Goal: Information Seeking & Learning: Learn about a topic

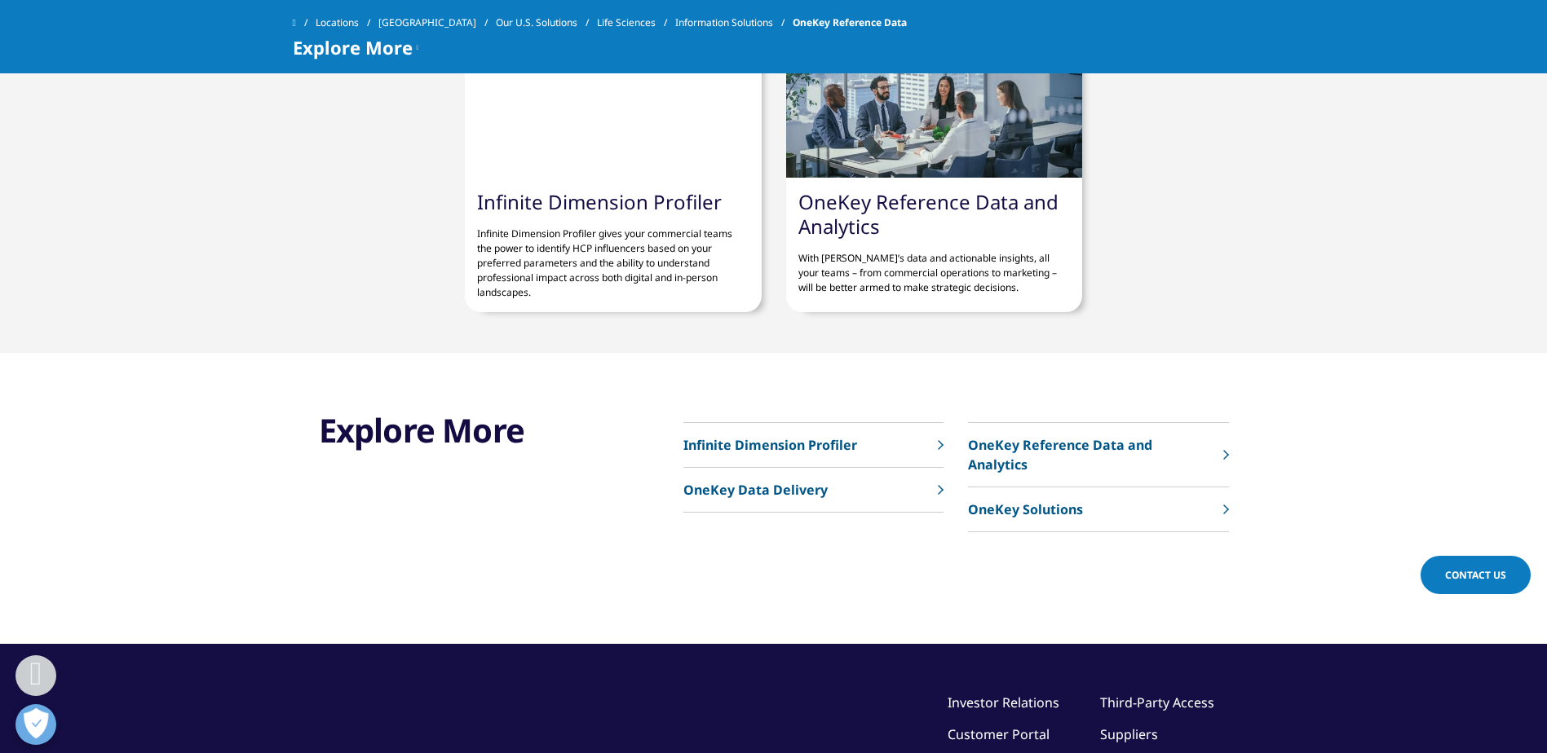
scroll to position [5300, 0]
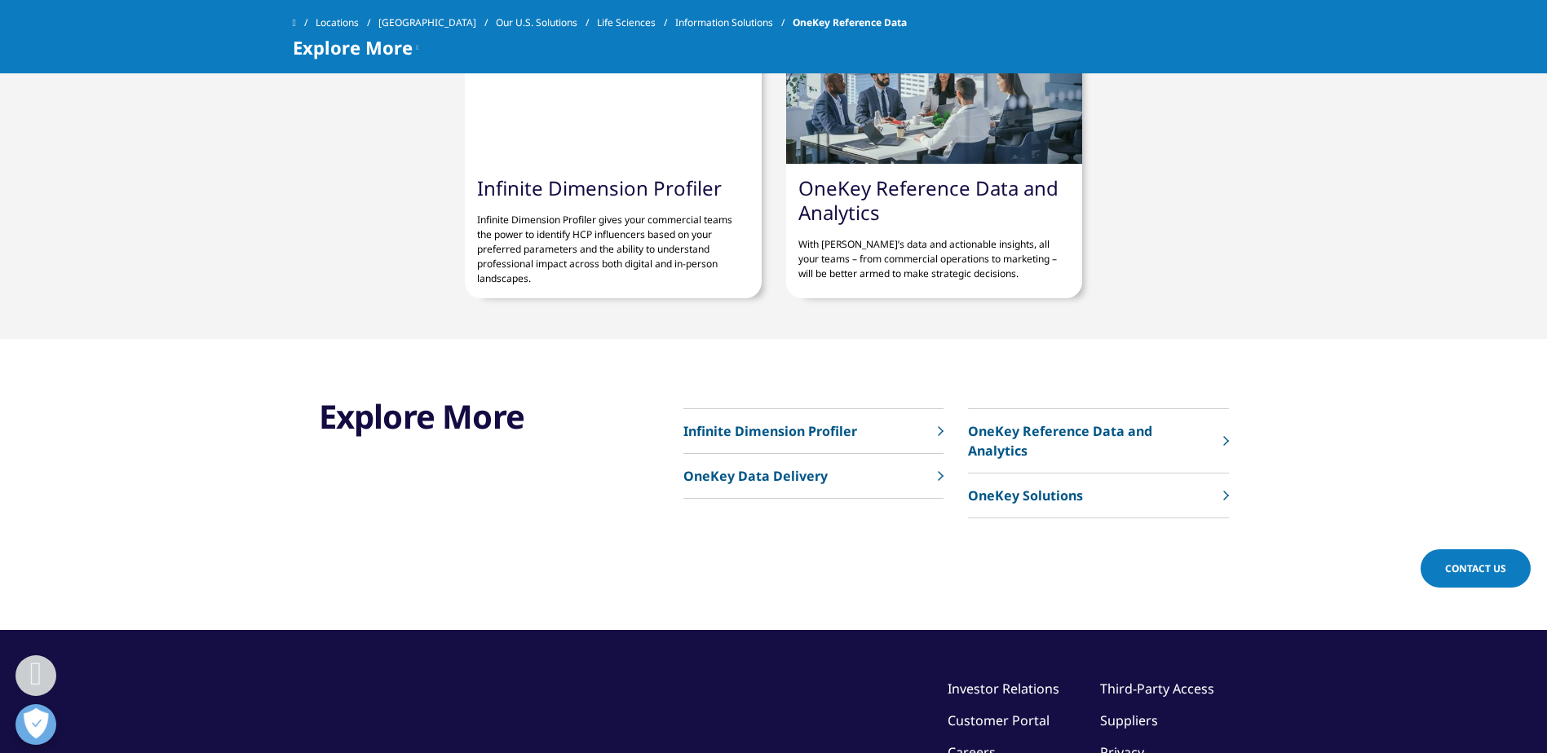
click at [965, 174] on link "OneKey Reference Data and Analytics" at bounding box center [928, 199] width 260 height 51
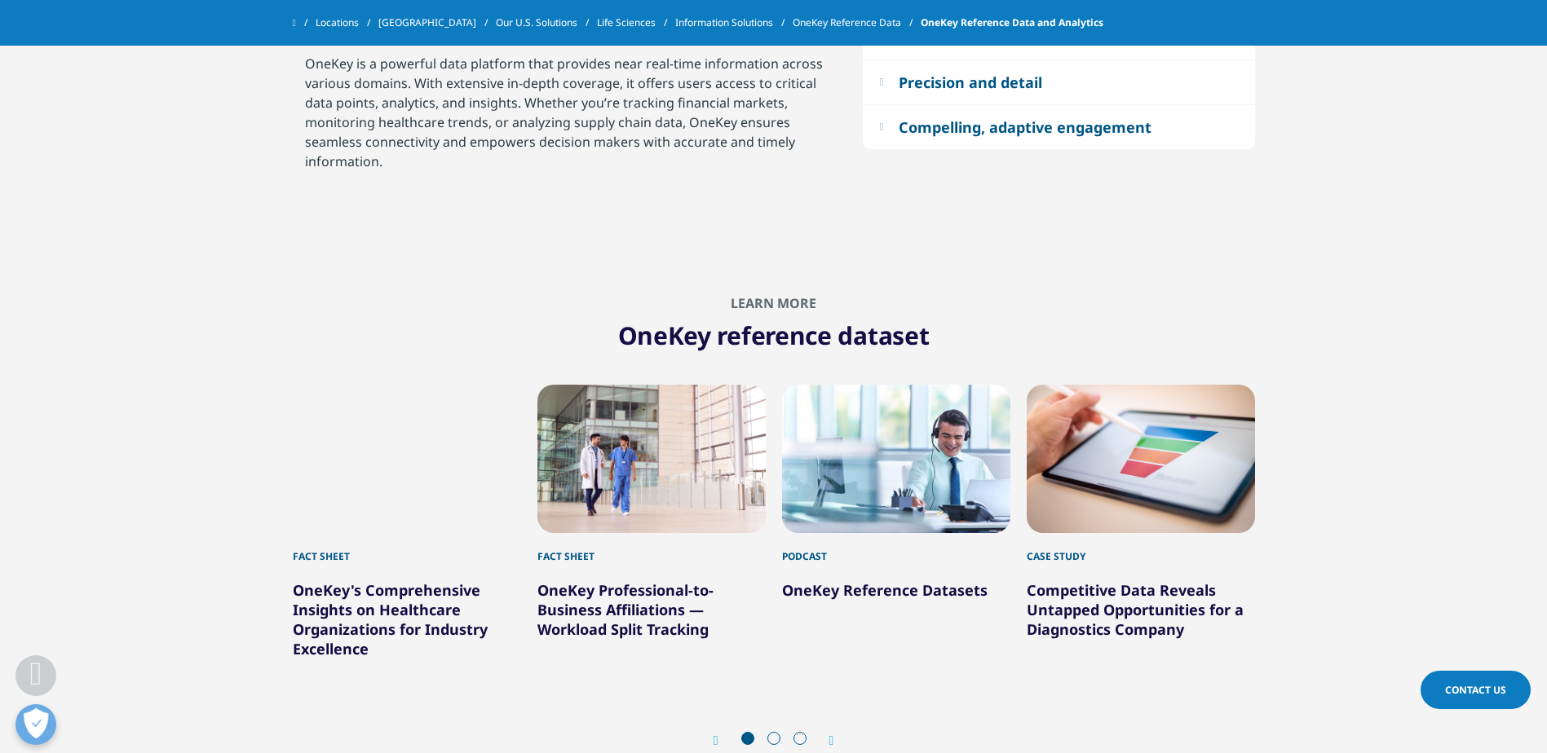
scroll to position [1373, 0]
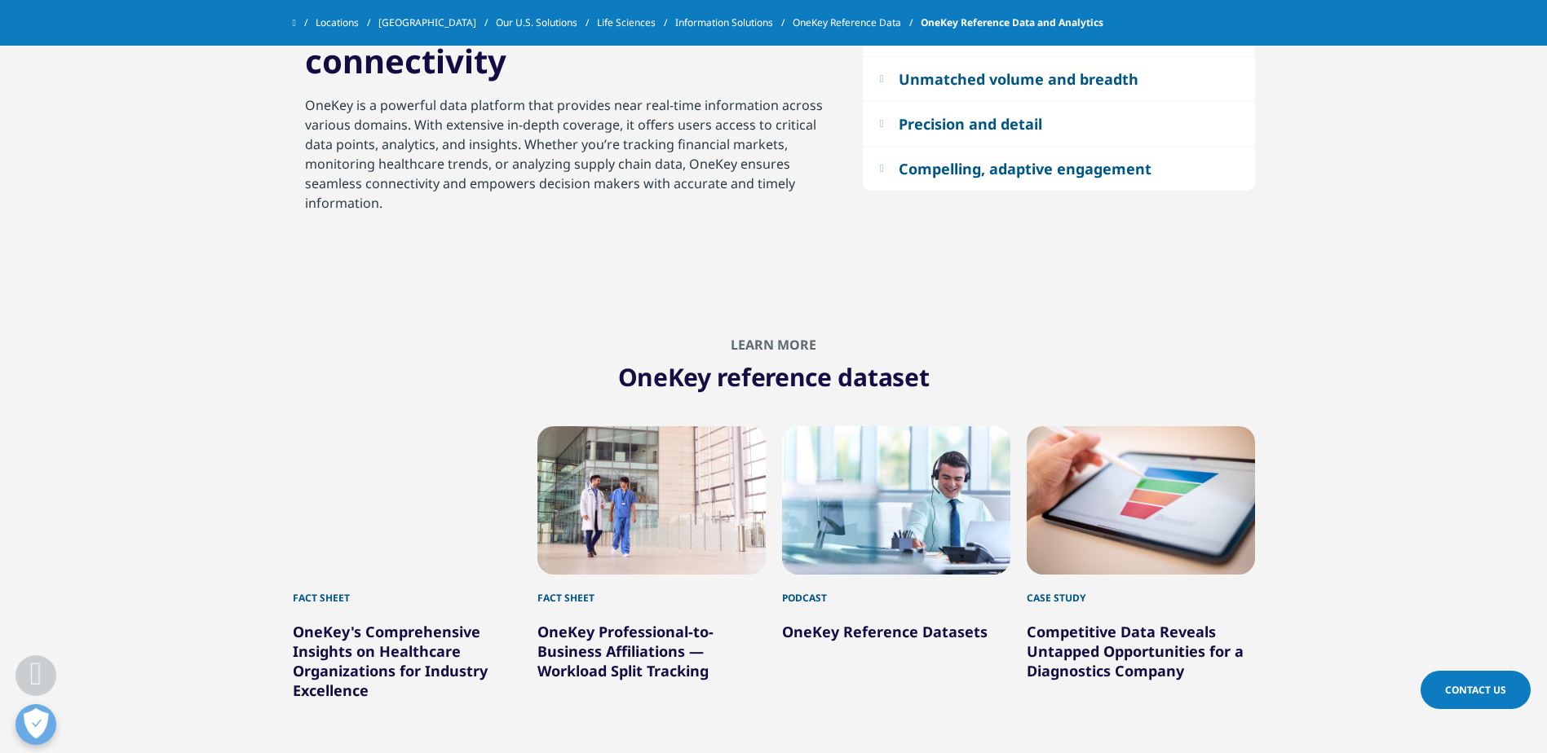
drag, startPoint x: 619, startPoint y: 375, endPoint x: 721, endPoint y: 380, distance: 102.0
click at [721, 380] on h1 "OneKey reference dataset" at bounding box center [774, 373] width 962 height 41
copy h1 "OneKey"
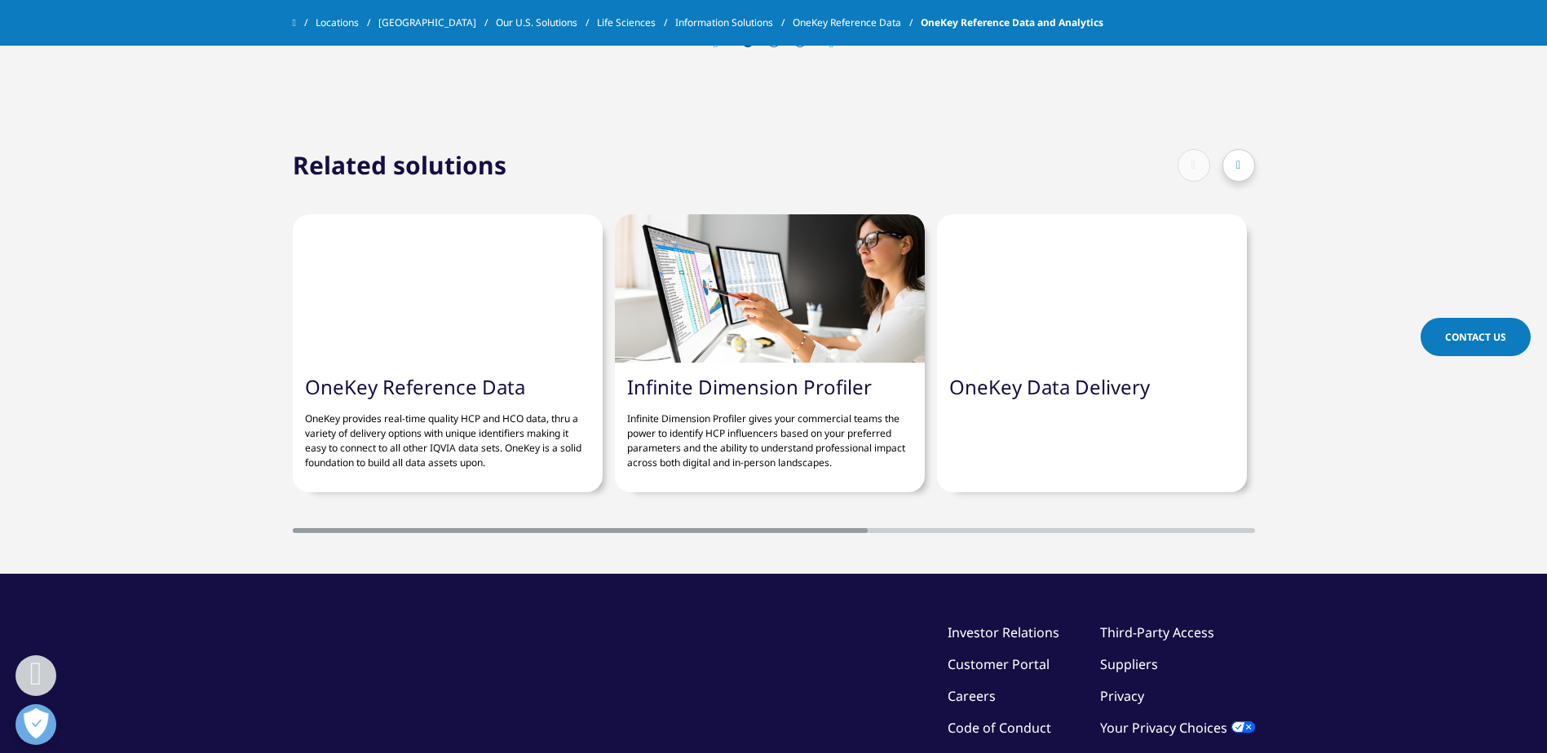
scroll to position [2352, 0]
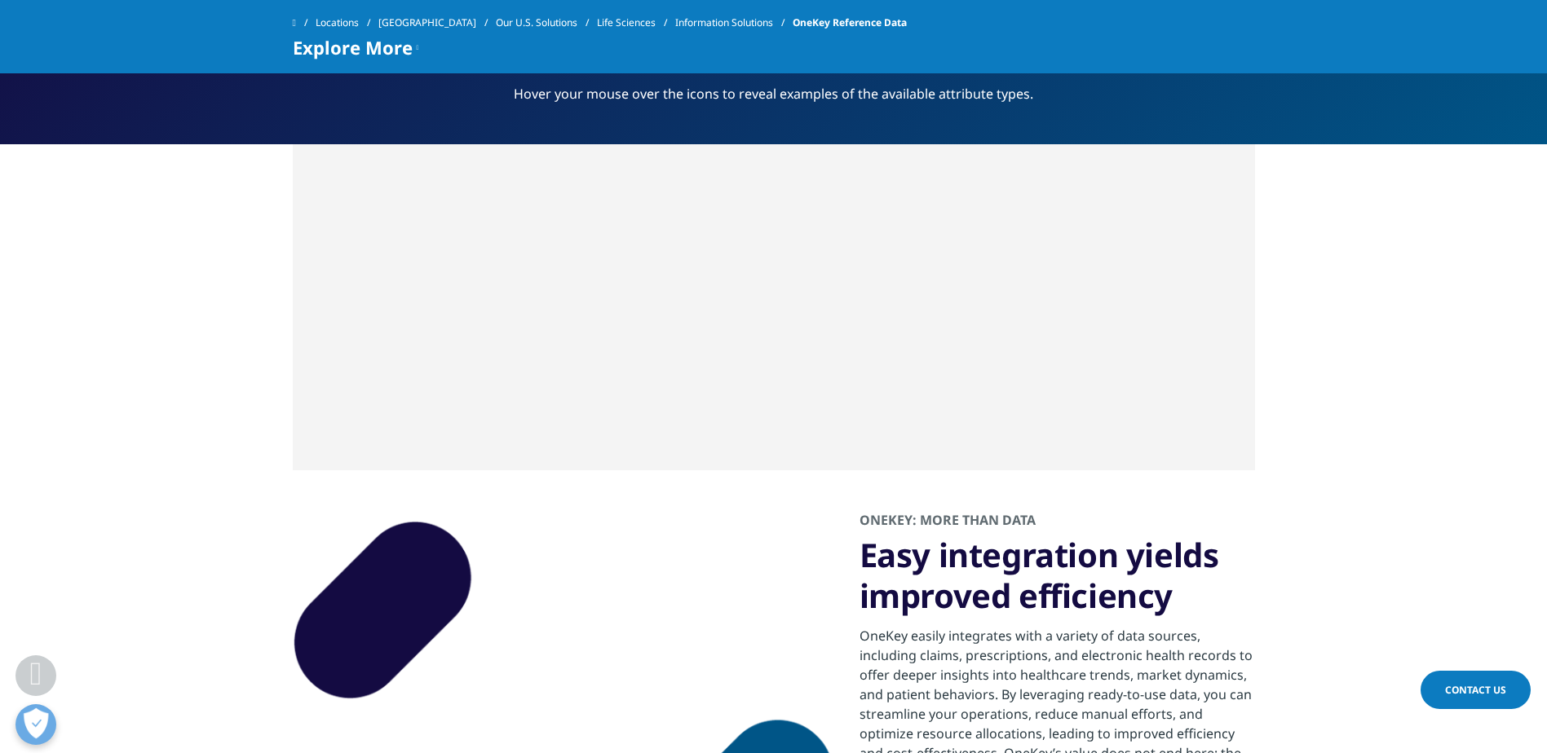
scroll to position [2846, 0]
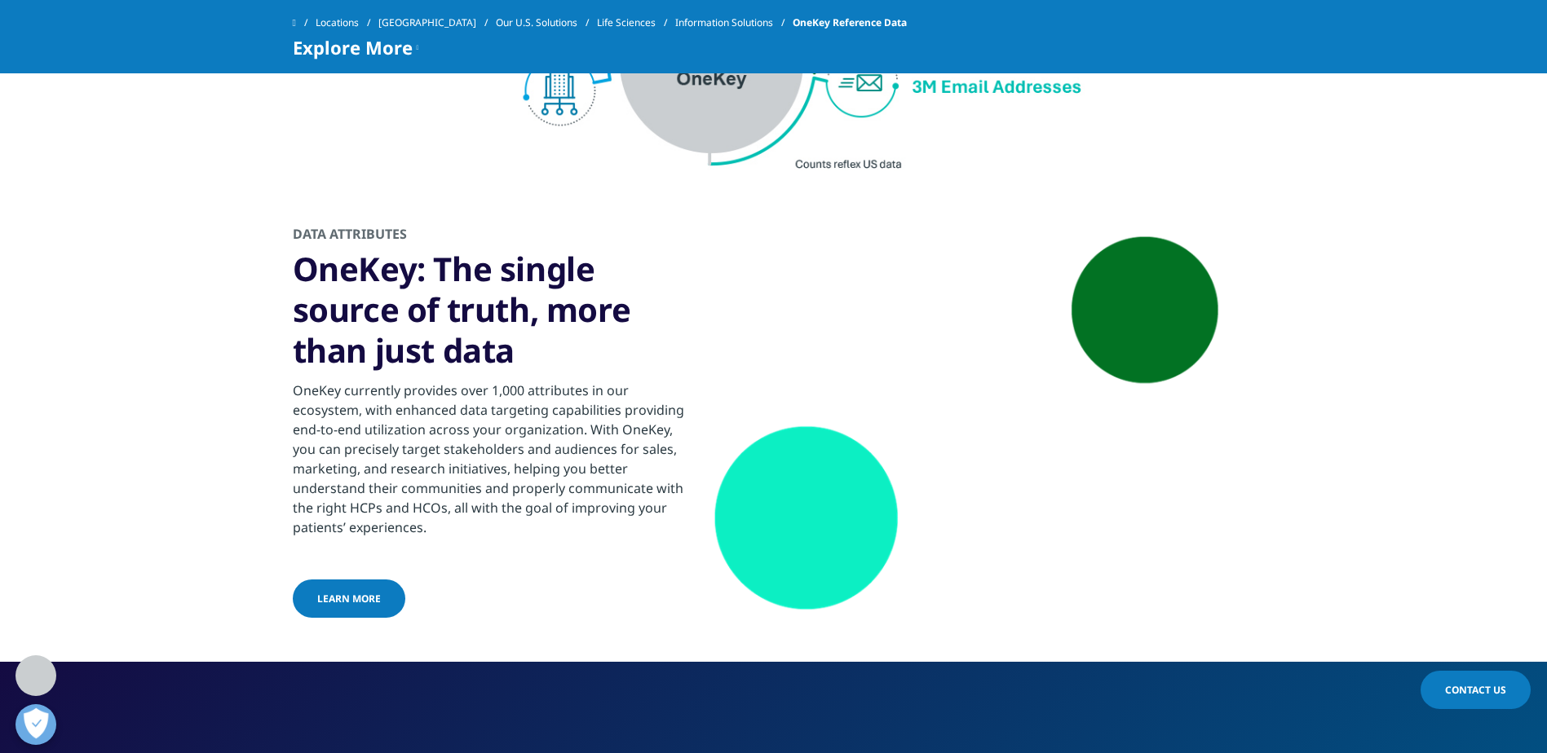
scroll to position [2202, 0]
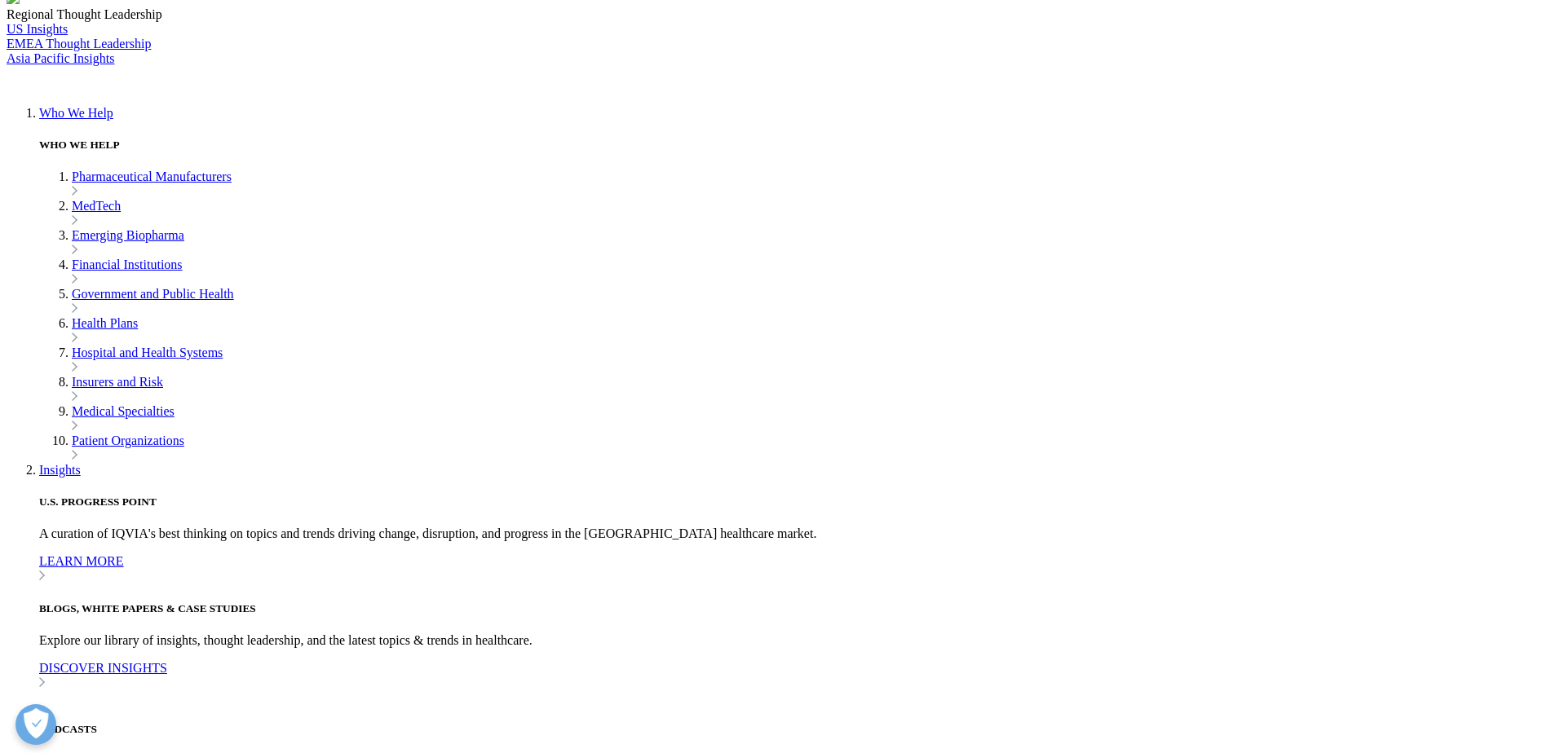
scroll to position [4884, 0]
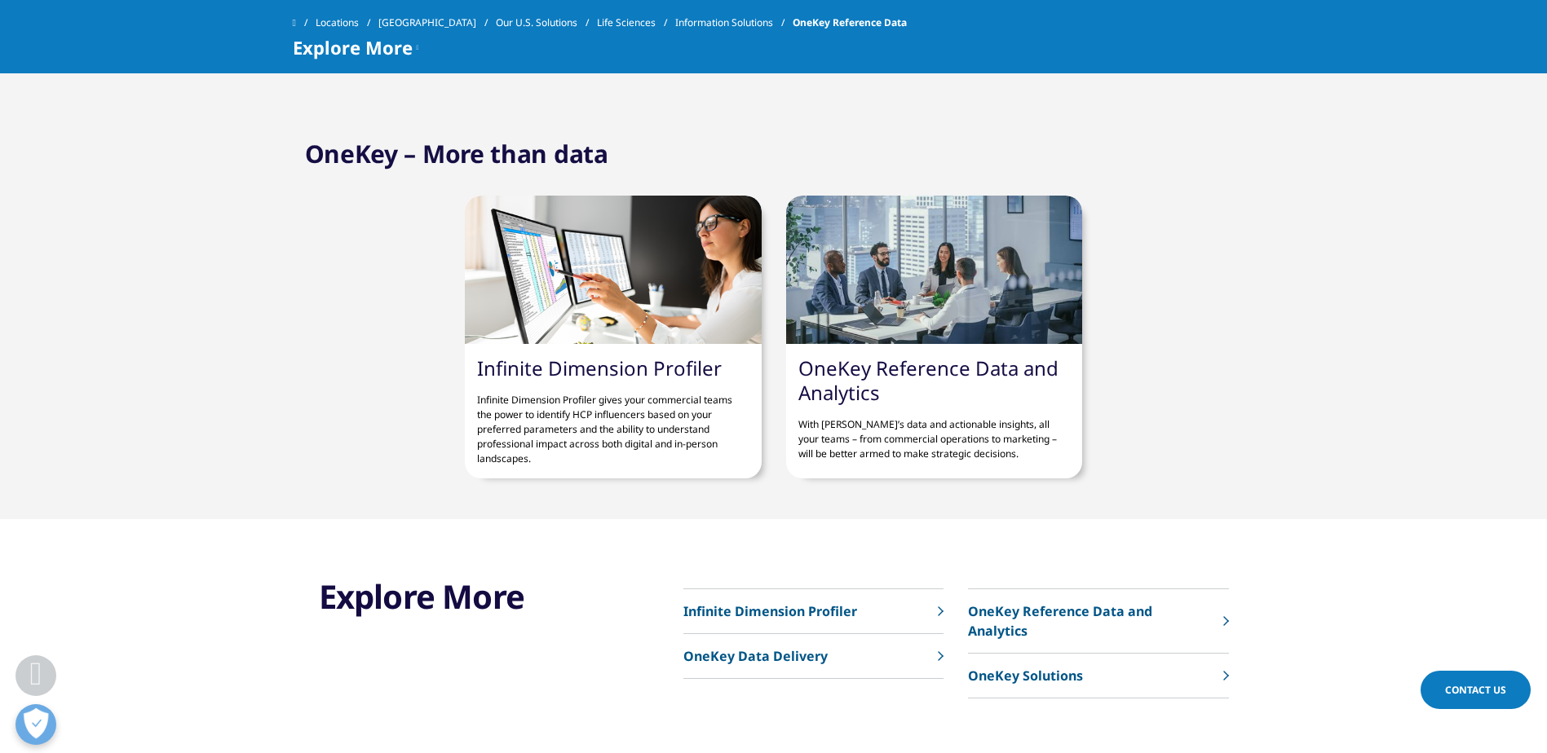
scroll to position [4640, 0]
